Goal: Check status: Check status

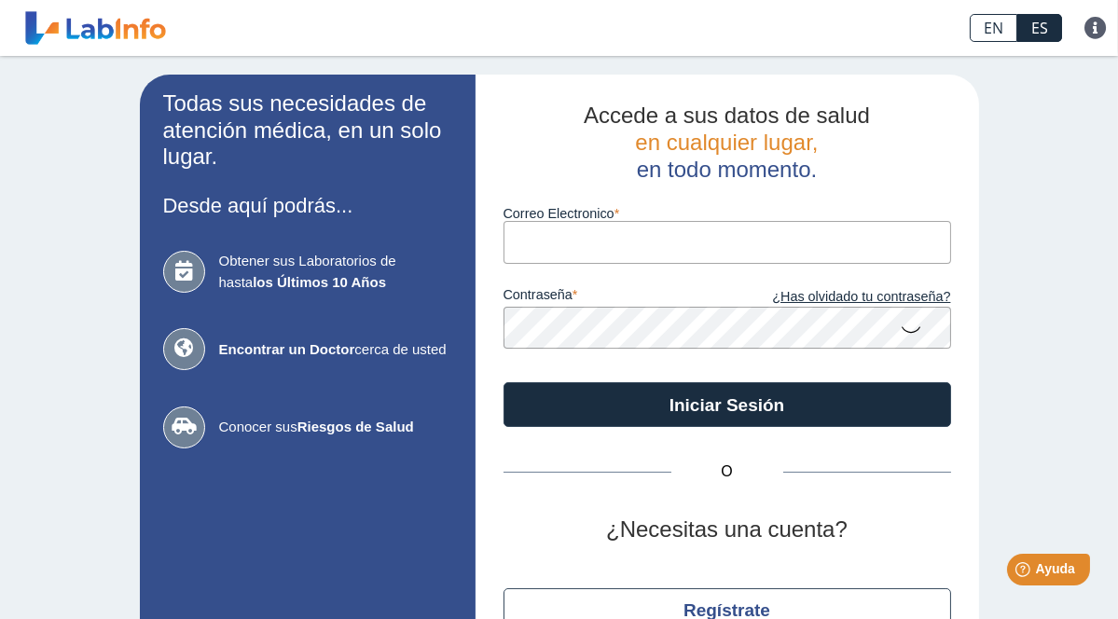
type input "[PERSON_NAME][EMAIL_ADDRESS][PERSON_NAME][DOMAIN_NAME]"
click at [909, 331] on icon at bounding box center [912, 329] width 22 height 36
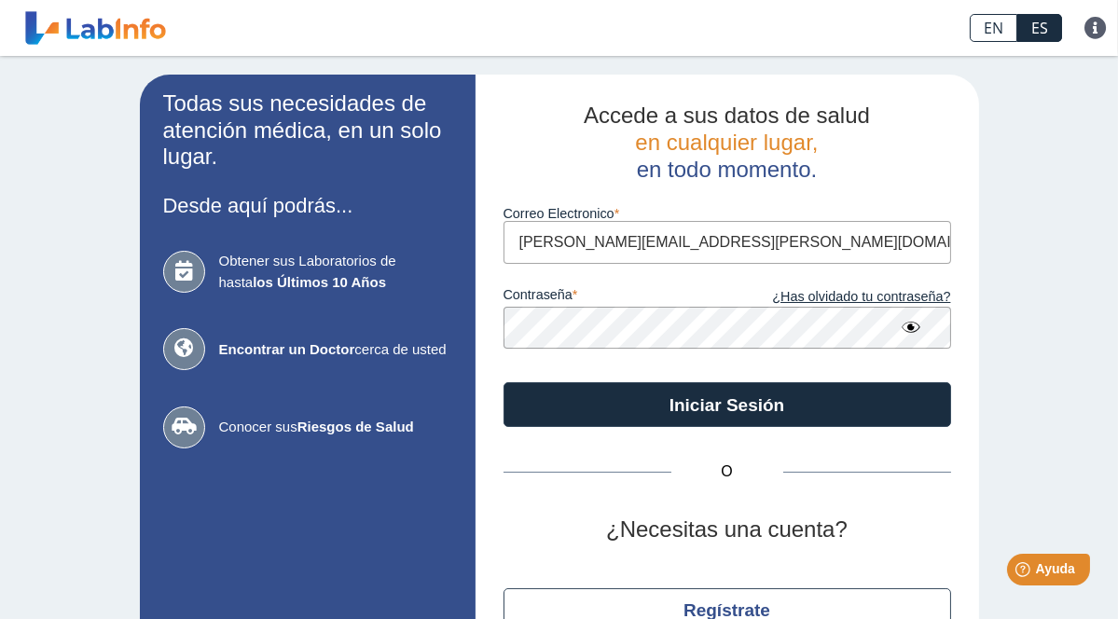
click at [420, 311] on app-login "Todas sus necesidades de atención médica, en un solo lugar. Desde aquí podrás..…" at bounding box center [559, 390] width 839 height 631
click at [1011, 356] on div "Todas sus necesidades de atención médica, en un solo lugar. Desde aquí podrás..…" at bounding box center [559, 390] width 1118 height 669
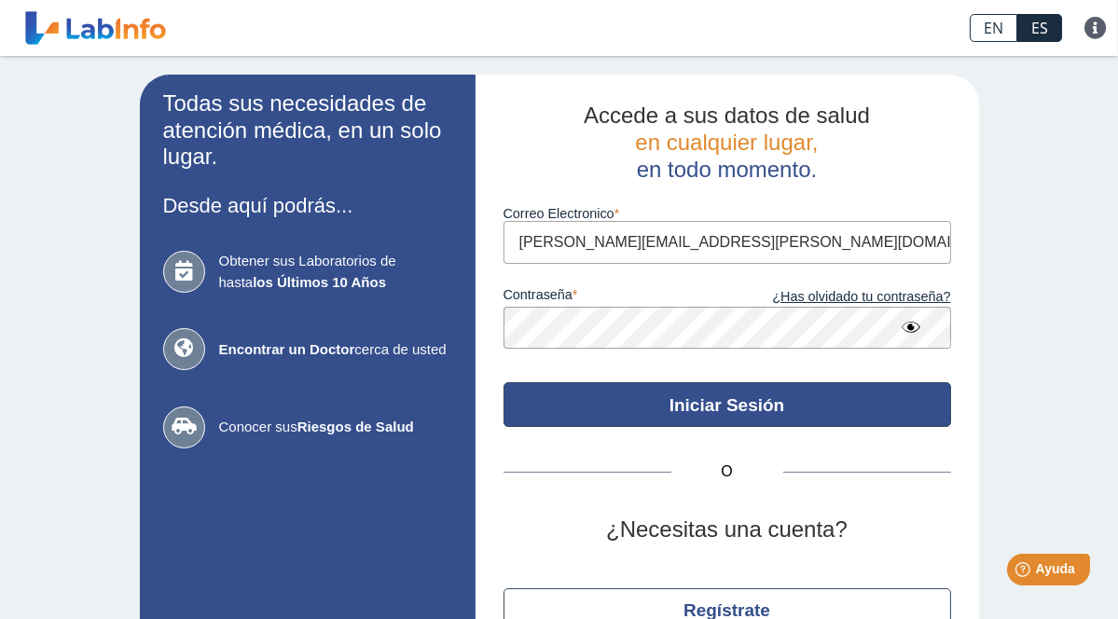
click at [692, 408] on button "Iniciar Sesión" at bounding box center [728, 404] width 448 height 45
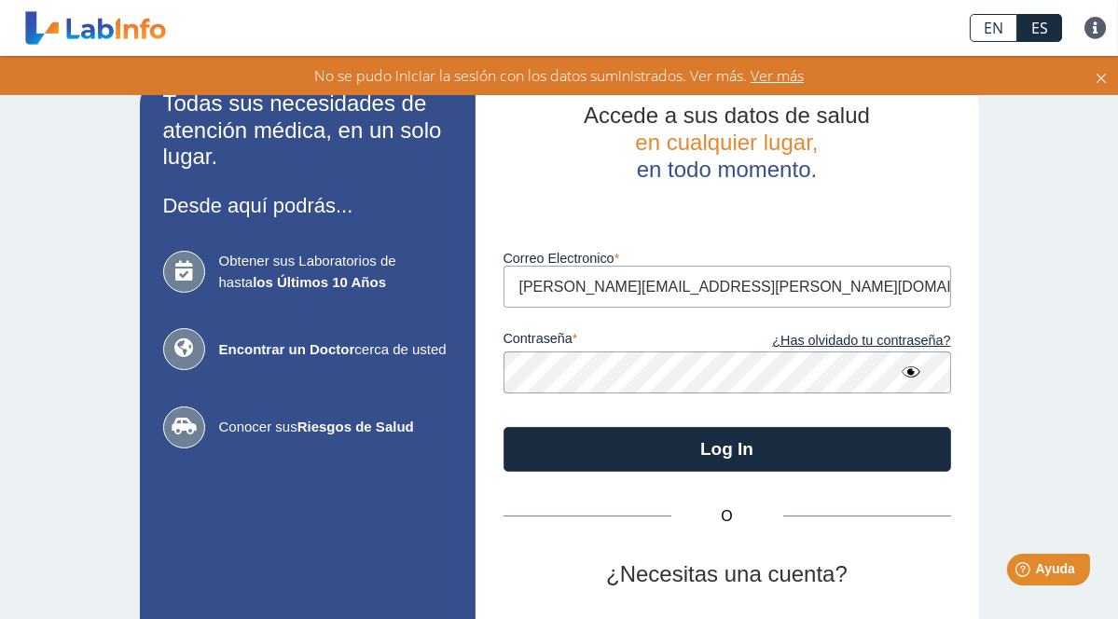
click at [729, 283] on input "[PERSON_NAME][EMAIL_ADDRESS][PERSON_NAME][DOMAIN_NAME]" at bounding box center [728, 287] width 448 height 42
click at [851, 248] on div "Correo Electronico [PERSON_NAME][EMAIL_ADDRESS][PERSON_NAME][DOMAIN_NAME]" at bounding box center [728, 268] width 448 height 80
click at [508, 280] on input "[PERSON_NAME][EMAIL_ADDRESS][PERSON_NAME][DOMAIN_NAME]" at bounding box center [728, 287] width 448 height 42
click at [821, 210] on div "Luego de varios intentos fallidos, su cuenta será bloqueada por 20 minutos." at bounding box center [728, 205] width 448 height 45
click at [508, 292] on input "[PERSON_NAME][EMAIL_ADDRESS][PERSON_NAME][DOMAIN_NAME]" at bounding box center [728, 287] width 448 height 42
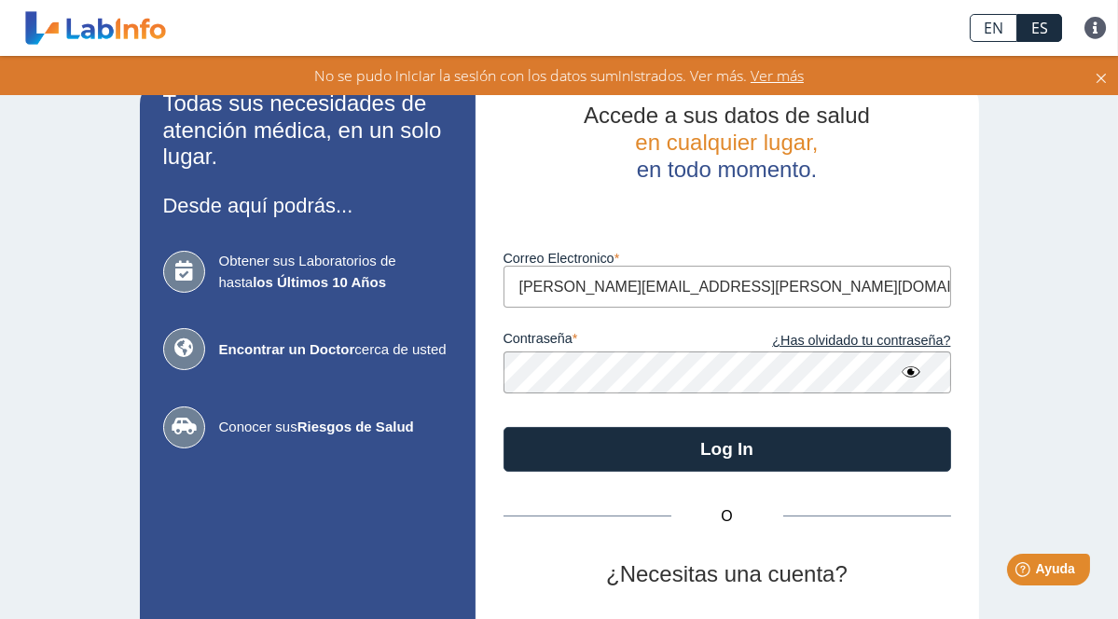
click at [810, 282] on input "[PERSON_NAME][EMAIL_ADDRESS][PERSON_NAME][DOMAIN_NAME]" at bounding box center [728, 287] width 448 height 42
click at [894, 190] on div "Luego de varios intentos fallidos, su cuenta será bloqueada por 20 minutos." at bounding box center [728, 205] width 448 height 45
click at [947, 191] on div "Accede a sus datos de salud en cualquier lugar, en todo momento. Luego de vario…" at bounding box center [728, 413] width 504 height 676
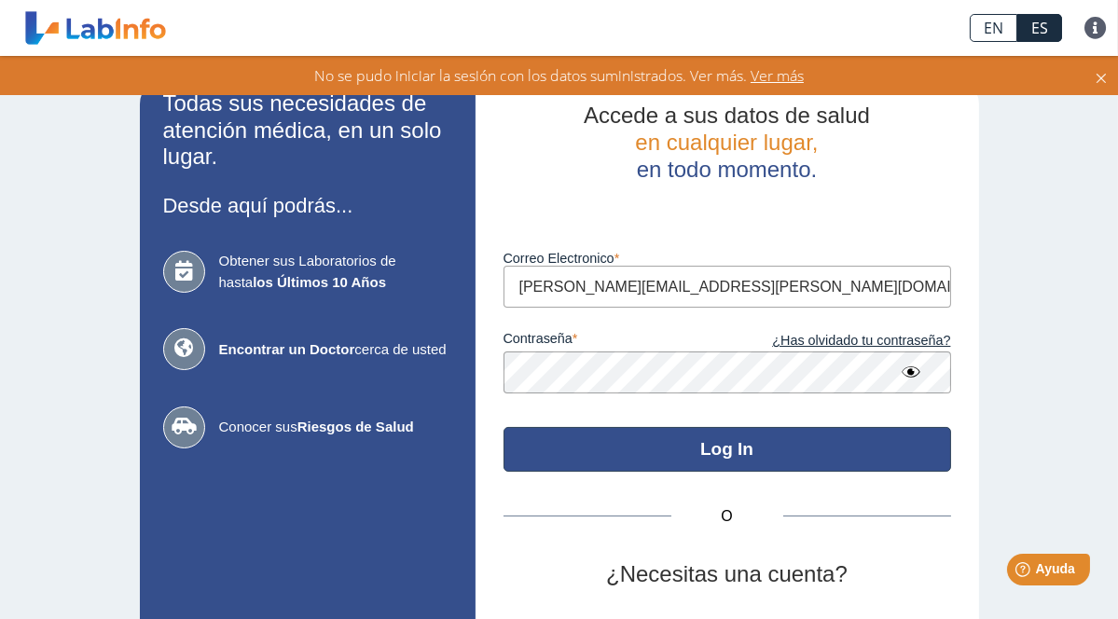
click at [717, 444] on button "Log In" at bounding box center [728, 449] width 448 height 45
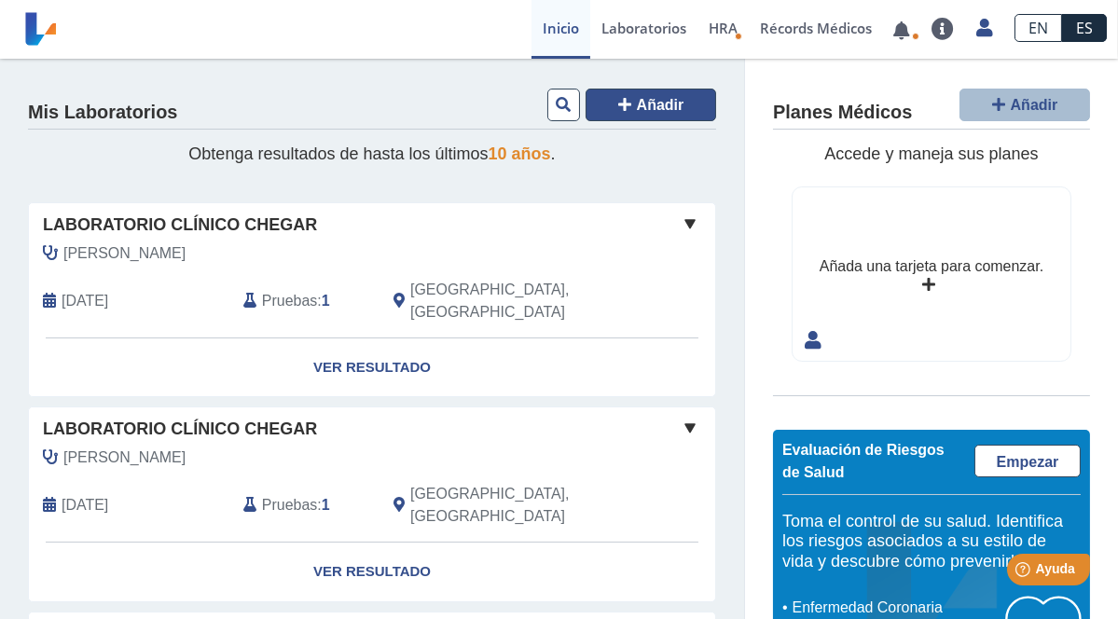
click at [637, 98] on span "Añadir" at bounding box center [661, 105] width 48 height 16
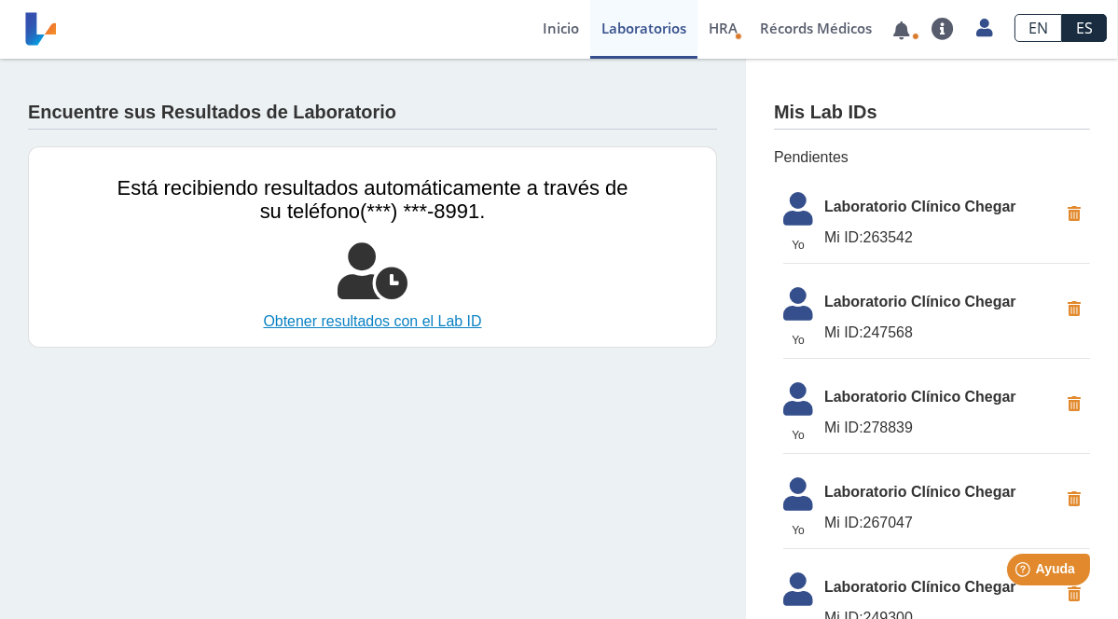
click at [418, 319] on link "Obtener resultados con el Lab ID" at bounding box center [373, 322] width 511 height 22
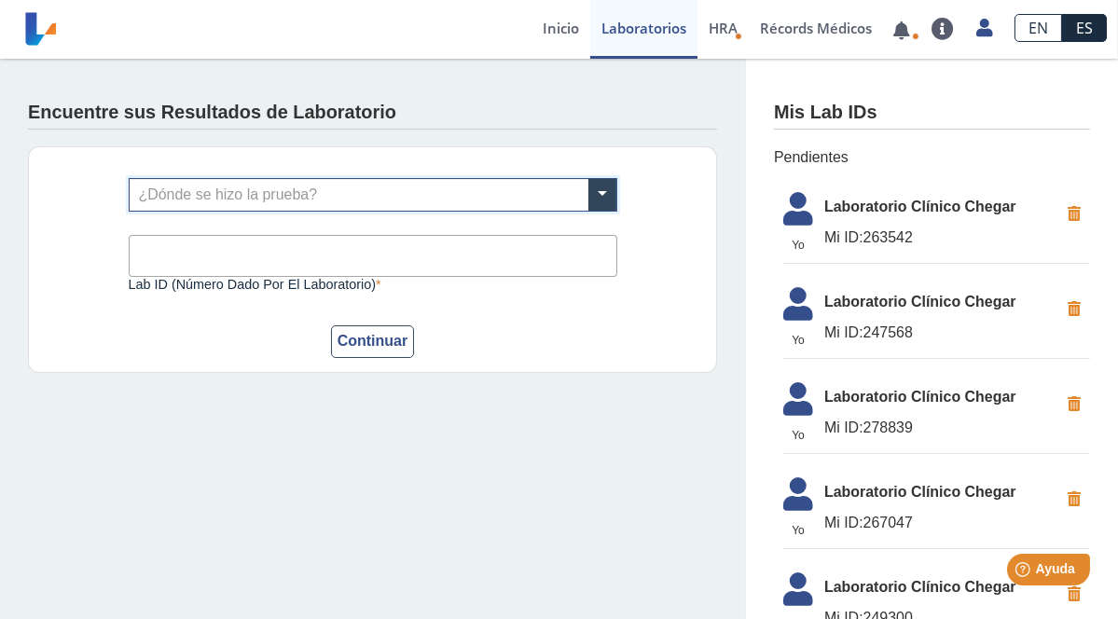
click at [279, 208] on input "text" at bounding box center [373, 195] width 487 height 32
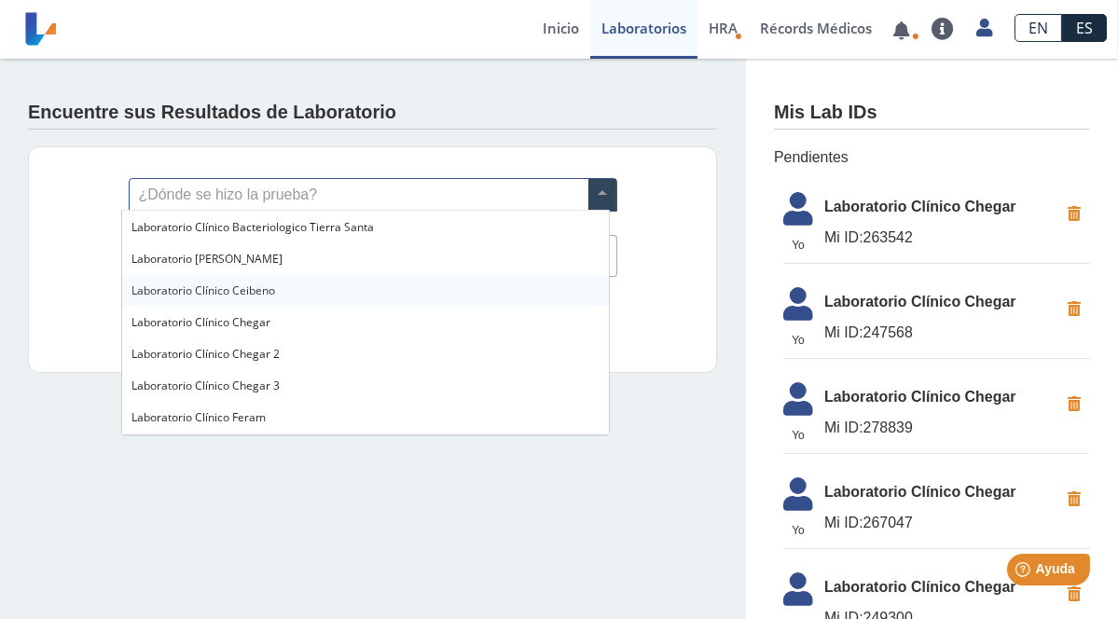
scroll to position [653, 0]
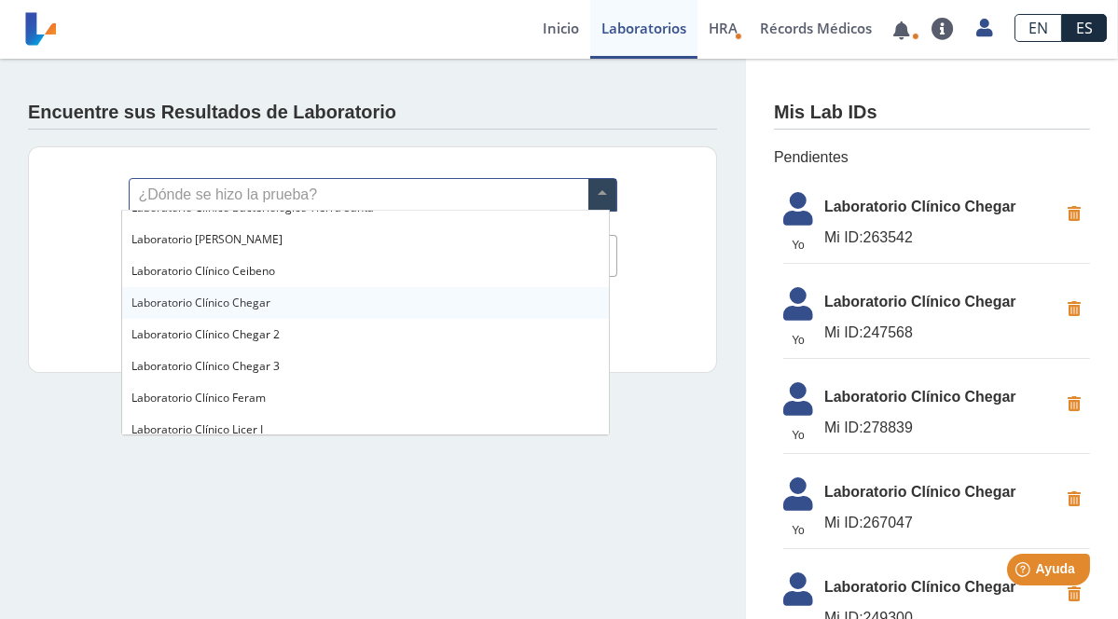
click at [254, 291] on div "Laboratorio Clínico Chegar" at bounding box center [365, 303] width 487 height 32
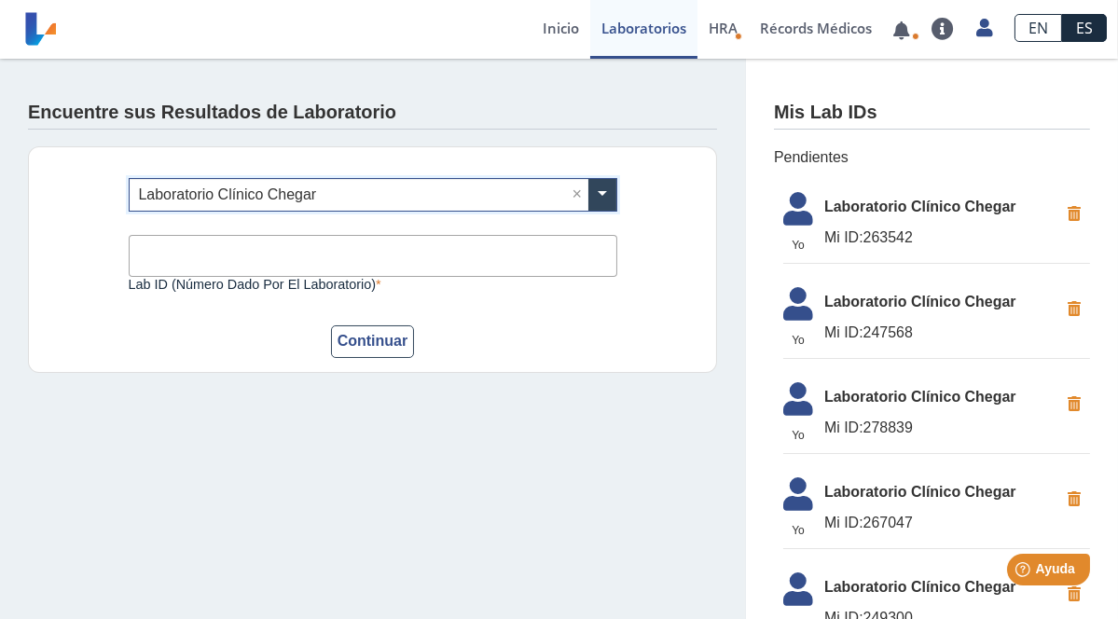
click at [164, 256] on input "Lab ID (número dado por el laboratorio)" at bounding box center [373, 256] width 489 height 42
type input "278839"
click at [367, 339] on button "Continuar" at bounding box center [373, 342] width 84 height 33
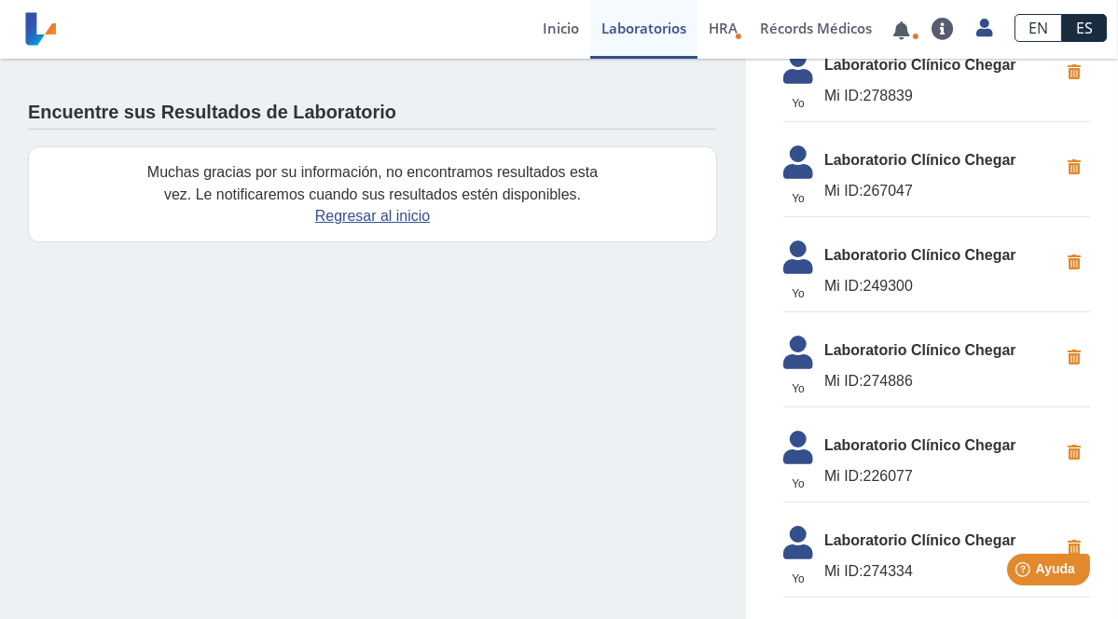
scroll to position [0, 0]
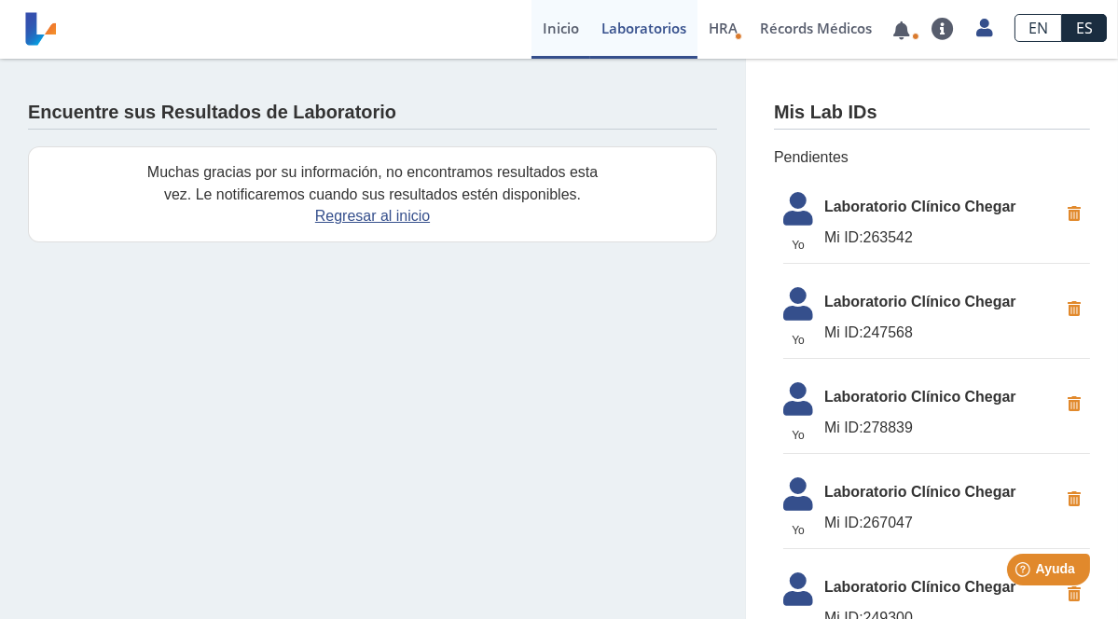
click at [556, 17] on link "Inicio" at bounding box center [561, 29] width 59 height 59
